Goal: Navigation & Orientation: Understand site structure

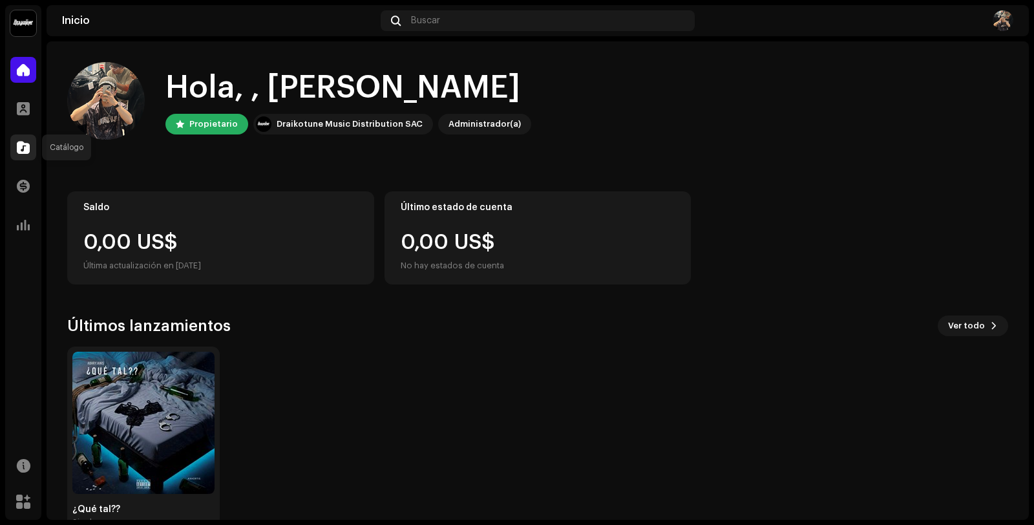
click at [17, 151] on span at bounding box center [23, 147] width 13 height 10
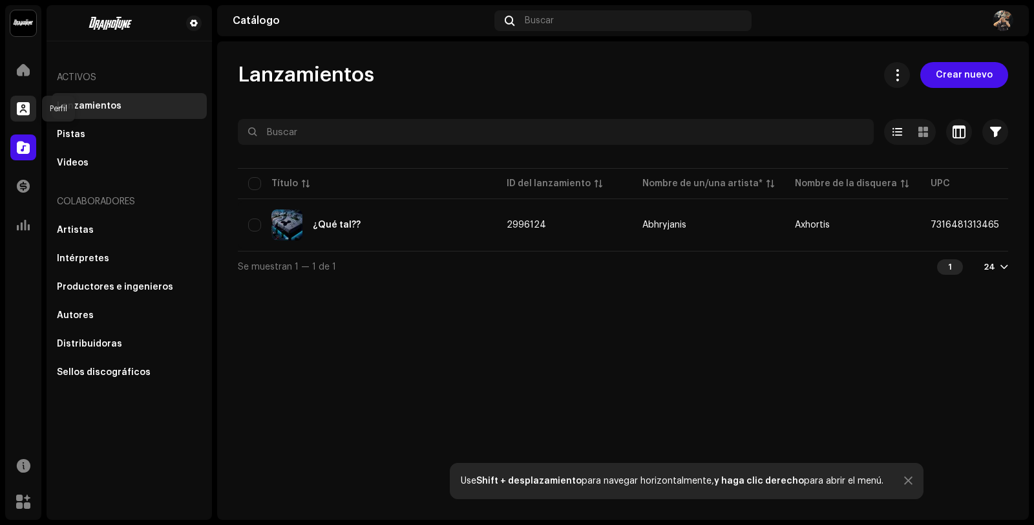
click at [21, 103] on span at bounding box center [23, 108] width 13 height 10
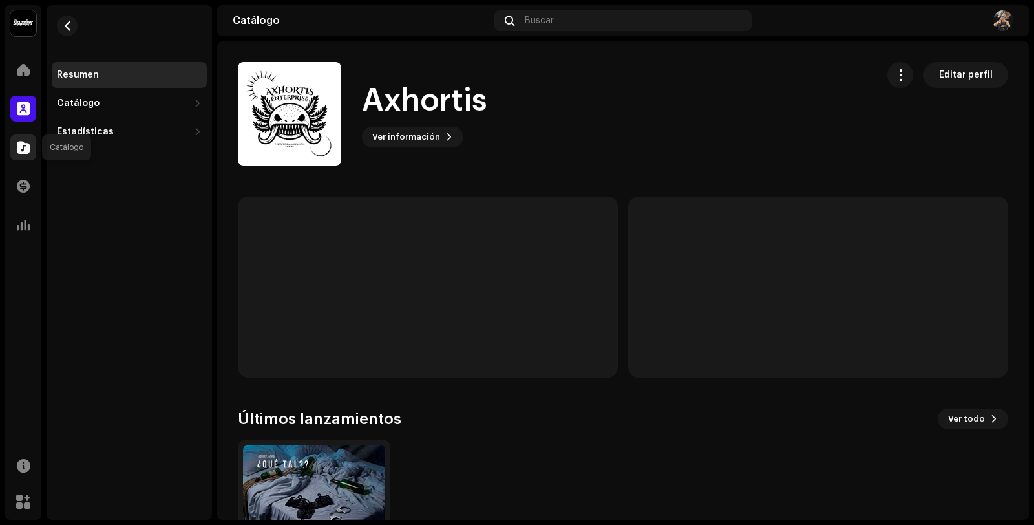
click at [29, 147] on span at bounding box center [23, 147] width 13 height 10
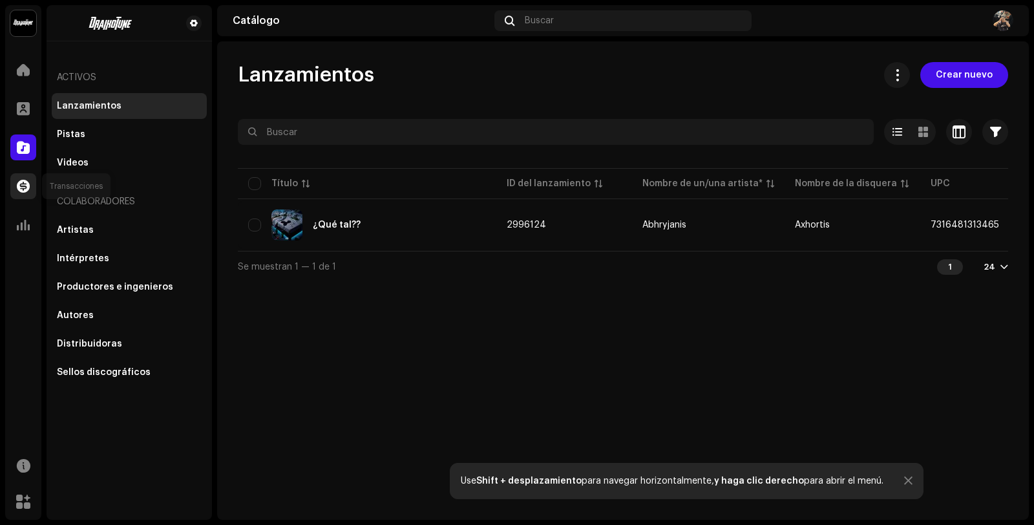
click at [21, 189] on span at bounding box center [23, 186] width 13 height 10
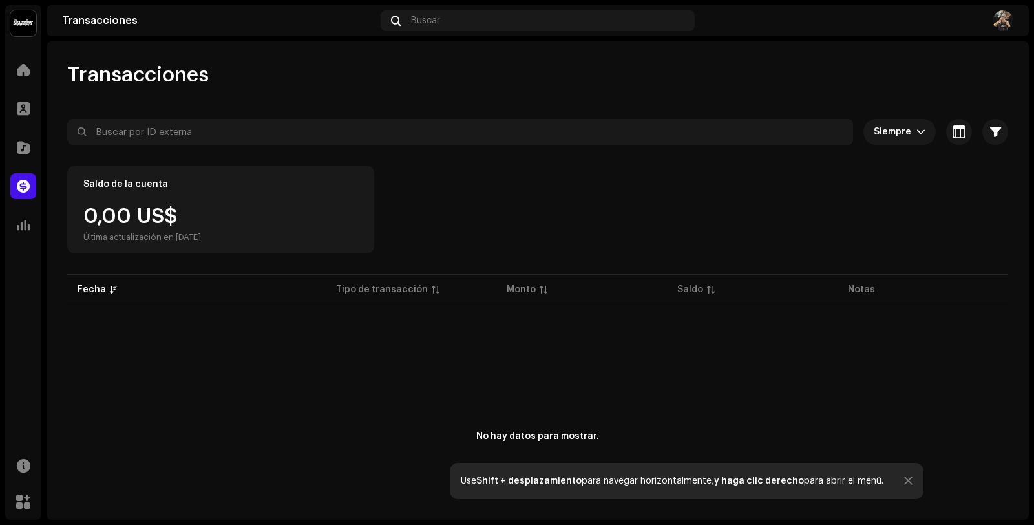
click at [31, 164] on div "Catálogo" at bounding box center [23, 147] width 36 height 36
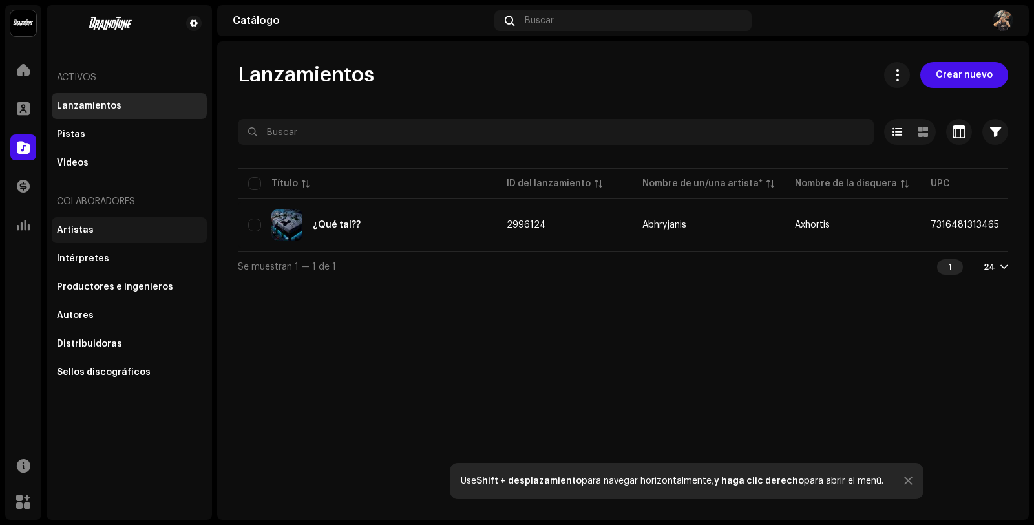
click at [120, 235] on div "Artistas" at bounding box center [129, 230] width 155 height 26
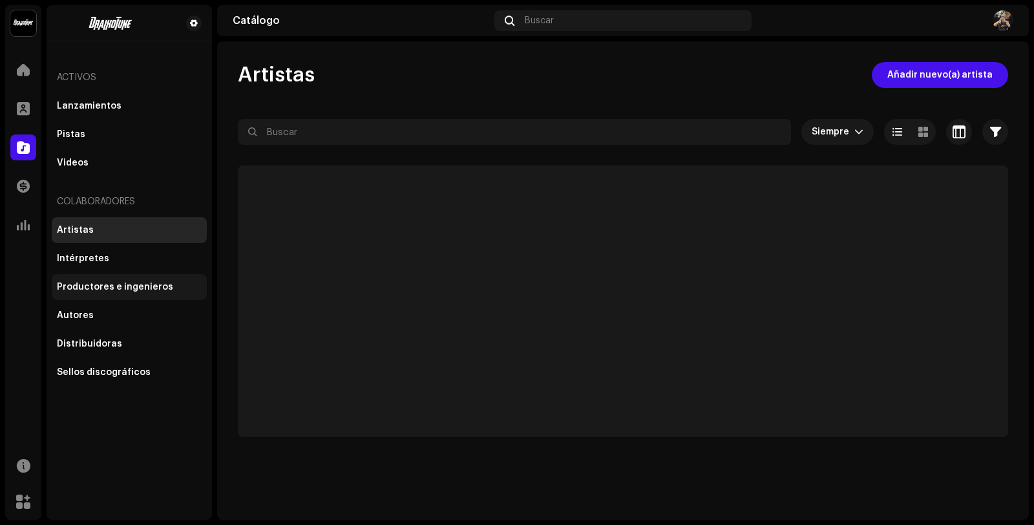
click at [118, 280] on div "Productores e ingenieros" at bounding box center [129, 287] width 155 height 26
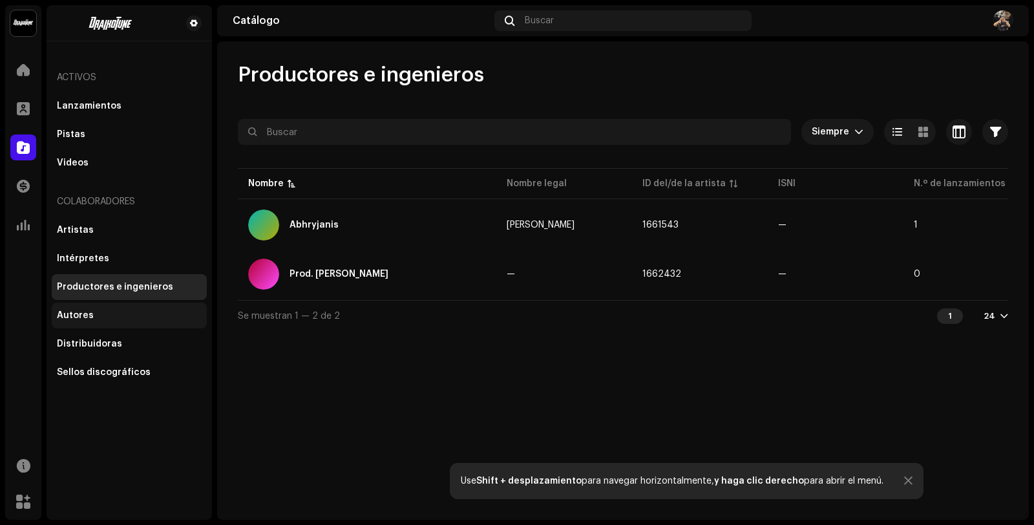
click at [116, 319] on div "Autores" at bounding box center [129, 315] width 145 height 10
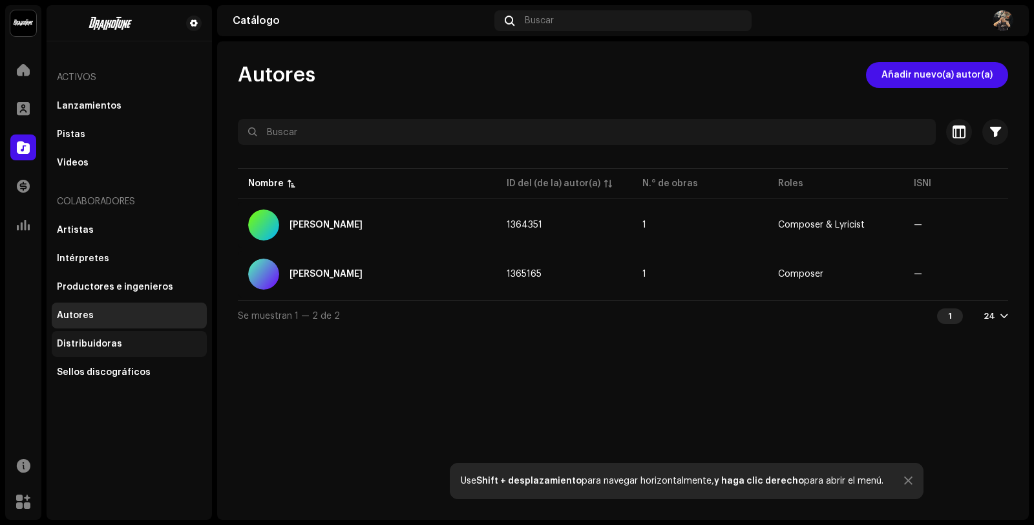
click at [114, 351] on div "Distribuidoras" at bounding box center [129, 344] width 155 height 26
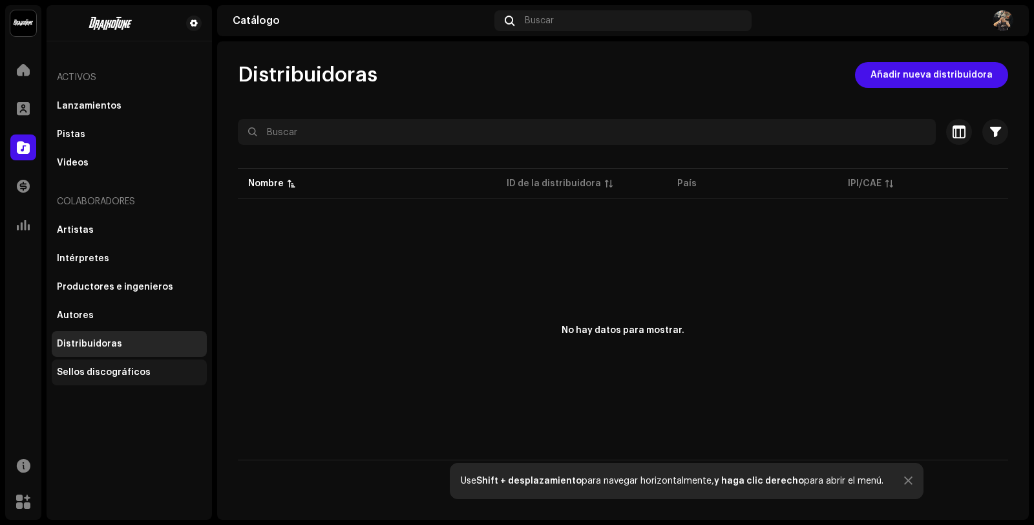
click at [140, 374] on div "Sellos discográficos" at bounding box center [104, 372] width 94 height 10
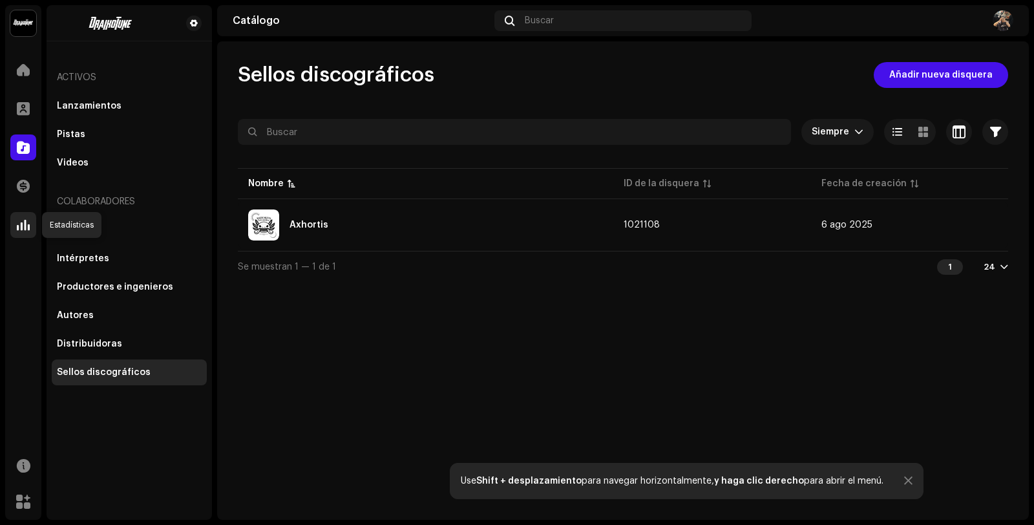
click at [20, 222] on span at bounding box center [23, 225] width 13 height 10
